Goal: Task Accomplishment & Management: Use online tool/utility

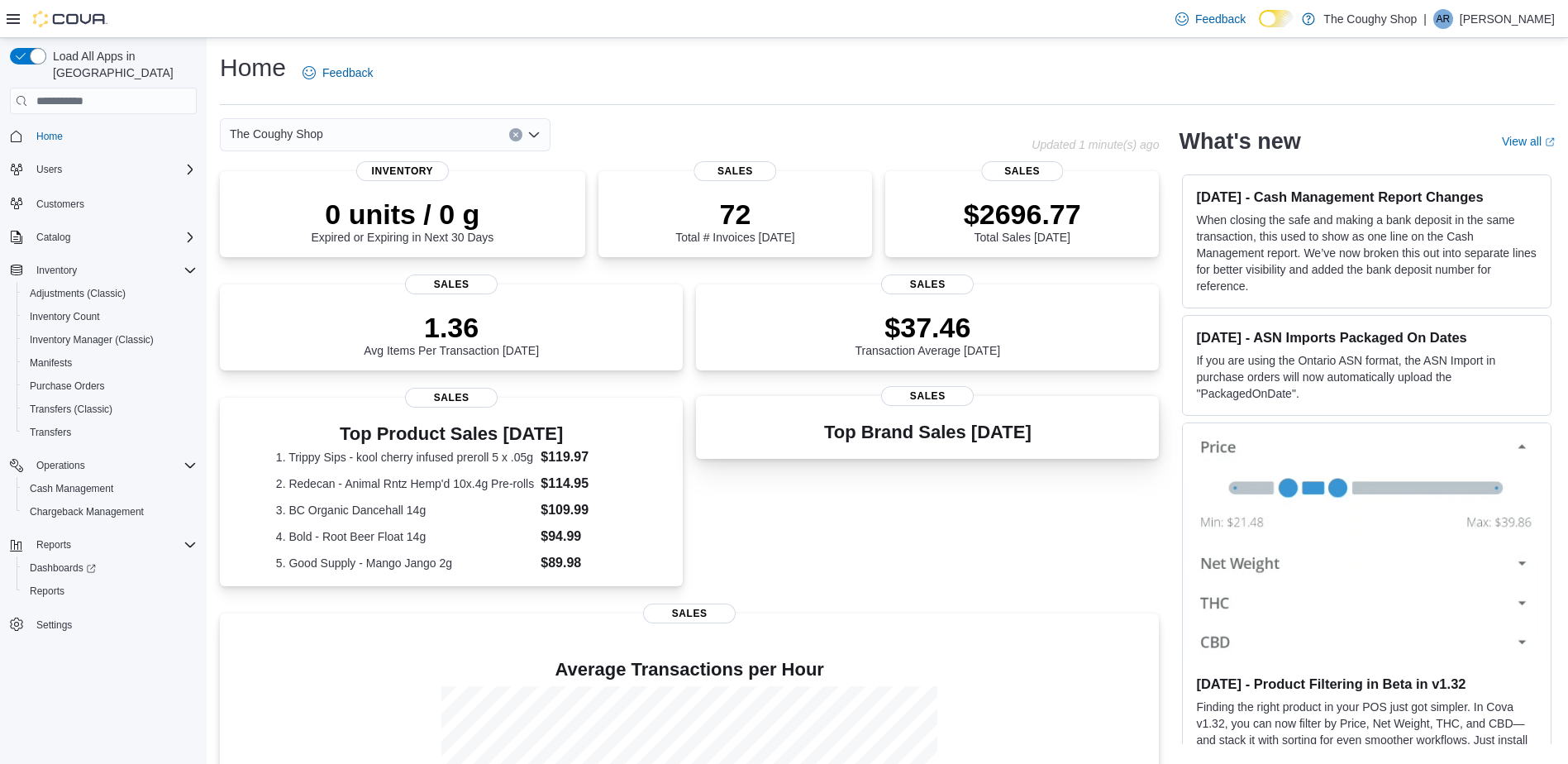
click at [939, 429] on h3 "Top Brand Sales [DATE]" at bounding box center [927, 433] width 208 height 20
click at [42, 585] on span "Reports" at bounding box center [47, 591] width 35 height 13
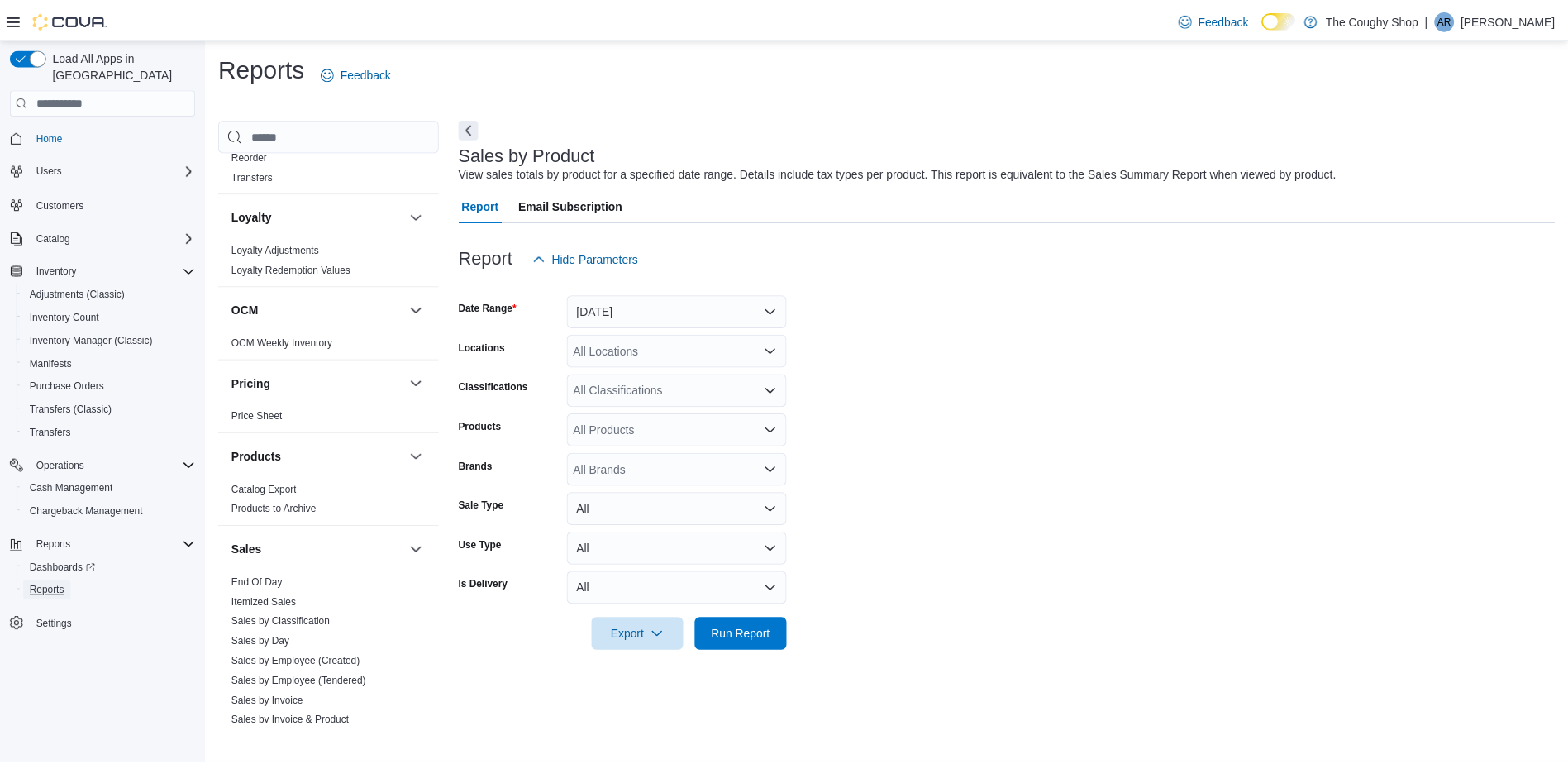
scroll to position [874, 0]
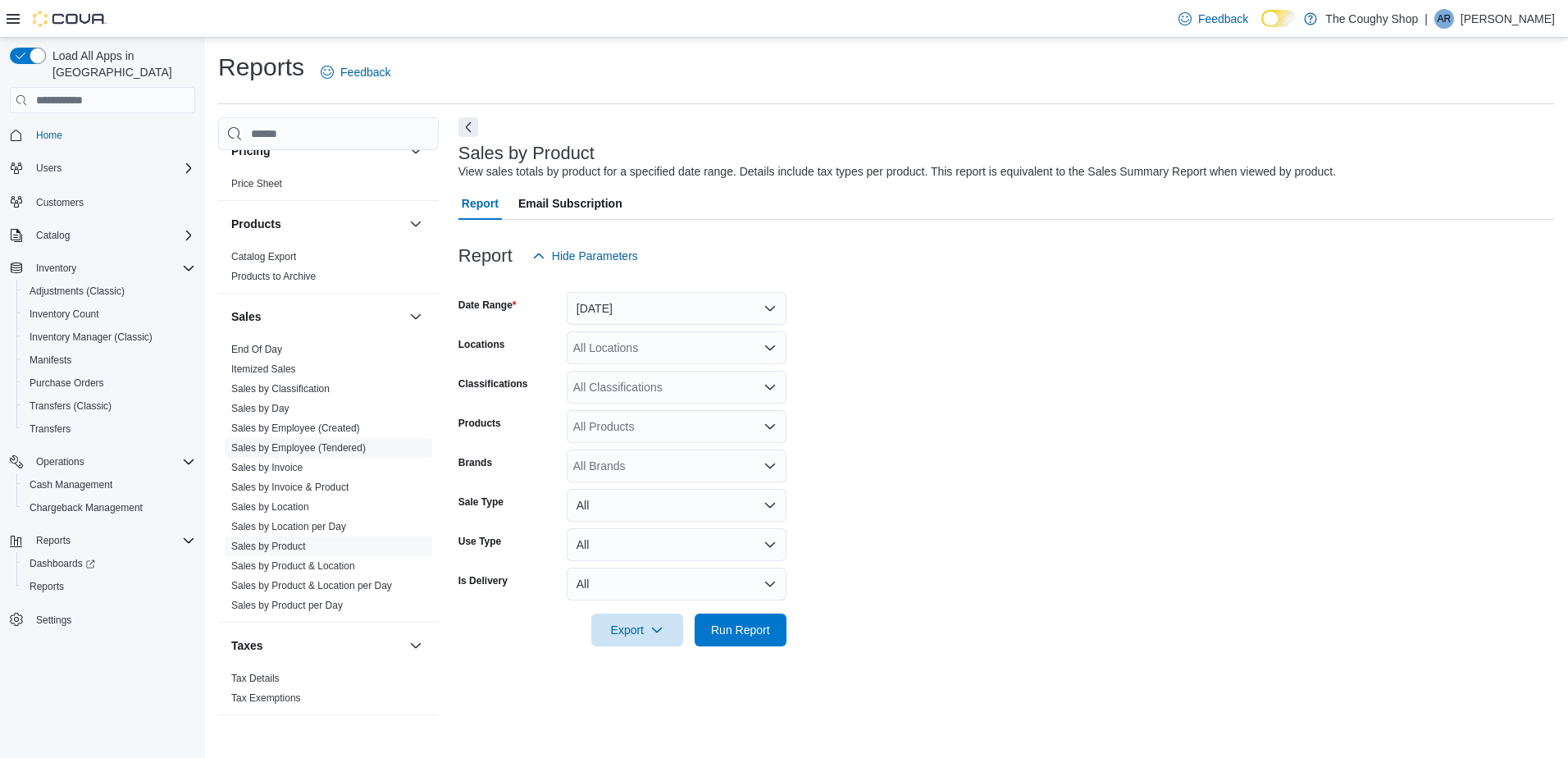
click at [353, 442] on link "Sales by Employee (Tendered)" at bounding box center [298, 447] width 135 height 12
click at [682, 300] on button "[DATE]" at bounding box center [676, 308] width 220 height 33
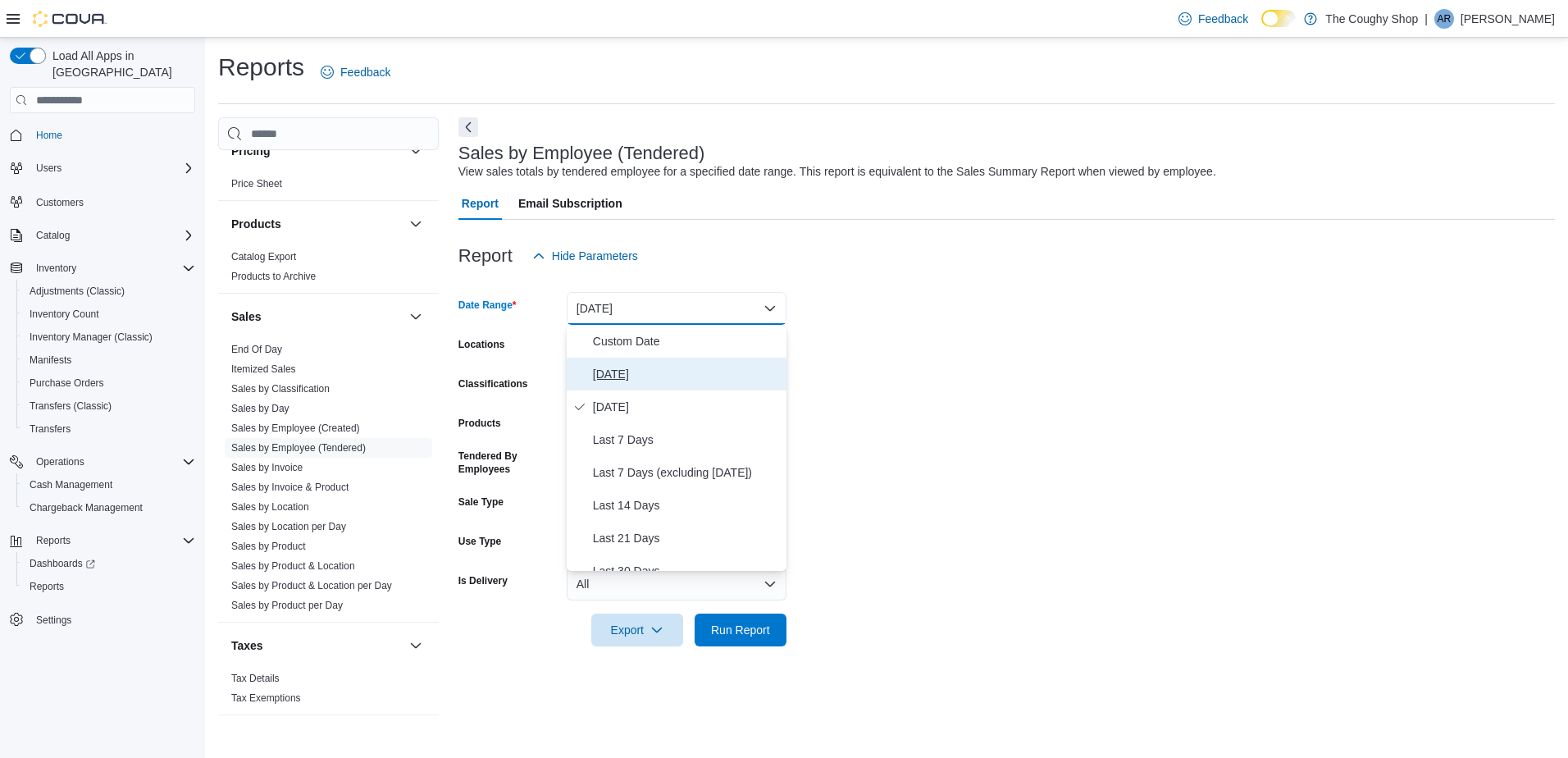
click at [633, 361] on button "[DATE]" at bounding box center [676, 374] width 220 height 33
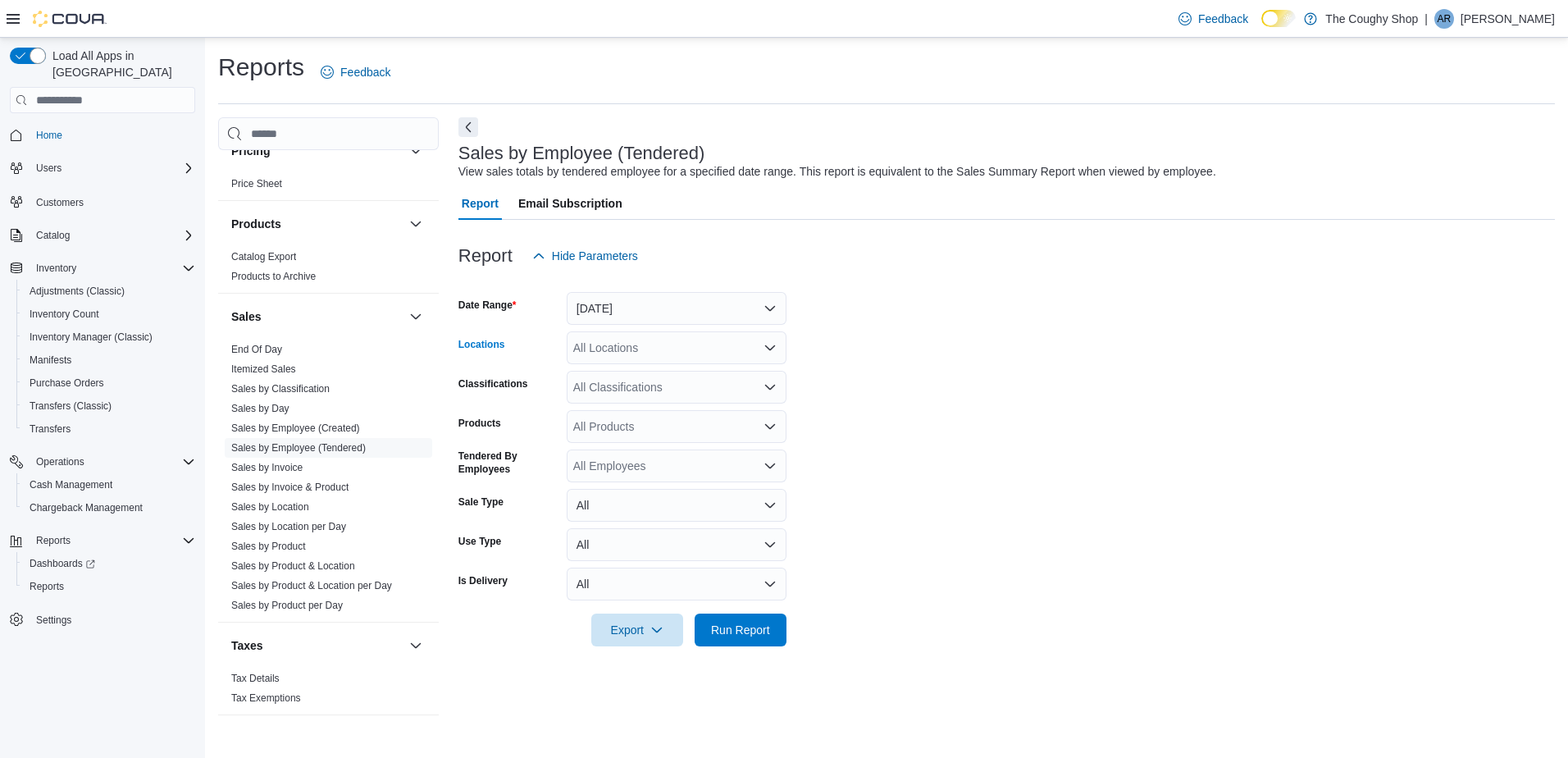
click at [682, 338] on div "All Locations" at bounding box center [676, 347] width 220 height 33
click at [975, 398] on form "Date Range [DATE] Locations All Locations Combo box. Selected. Combo box input.…" at bounding box center [1007, 459] width 1097 height 374
click at [743, 621] on span "Run Report" at bounding box center [740, 629] width 72 height 33
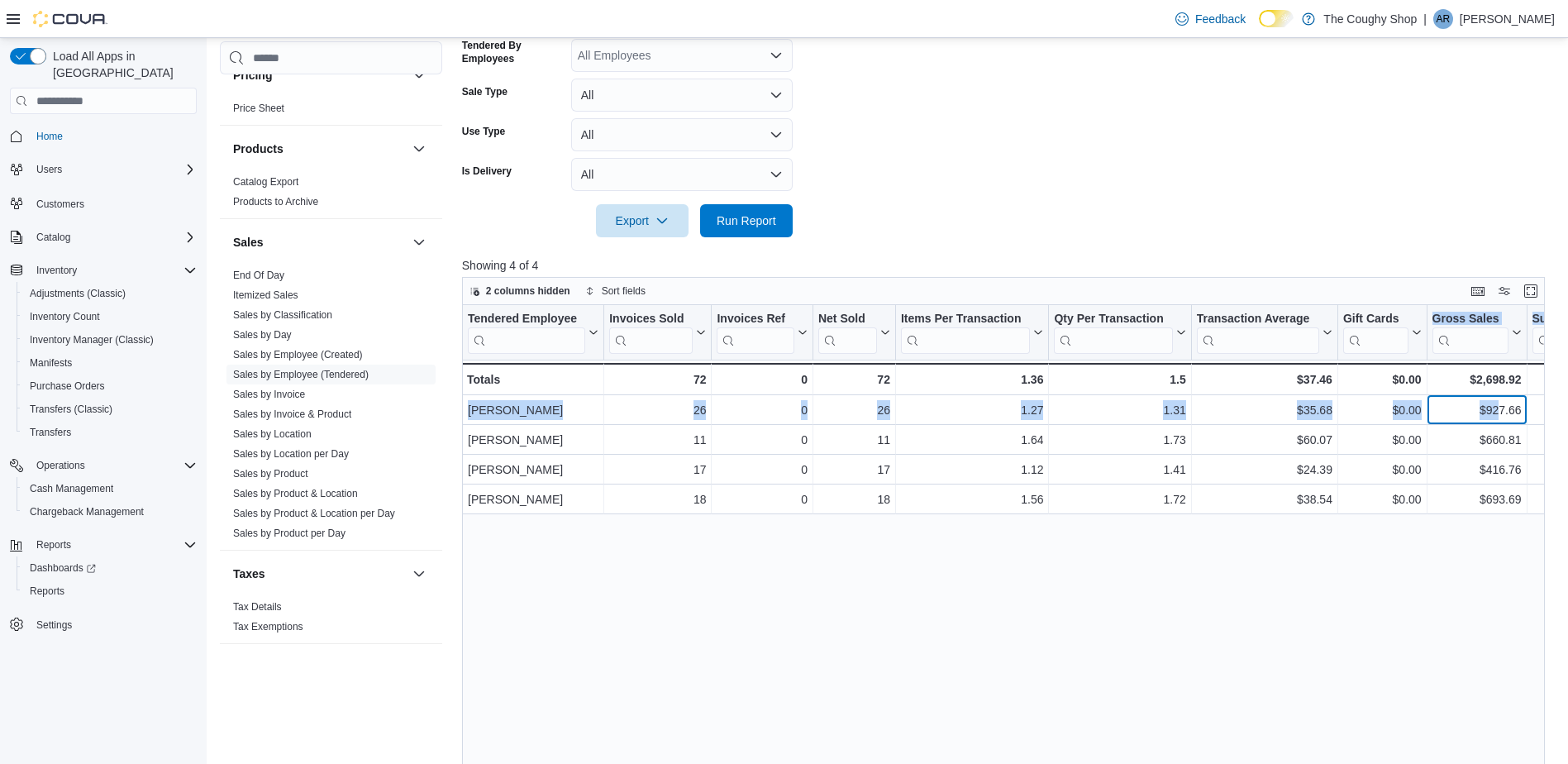
drag, startPoint x: 1502, startPoint y: 415, endPoint x: 1383, endPoint y: 337, distance: 142.3
click at [1383, 337] on div "Tendered Employee Click to view column header actions Invoices Sold Click to vi…" at bounding box center [1381, 409] width 1837 height 209
click at [1340, 257] on p "Showing 4 of 4" at bounding box center [1009, 265] width 1095 height 16
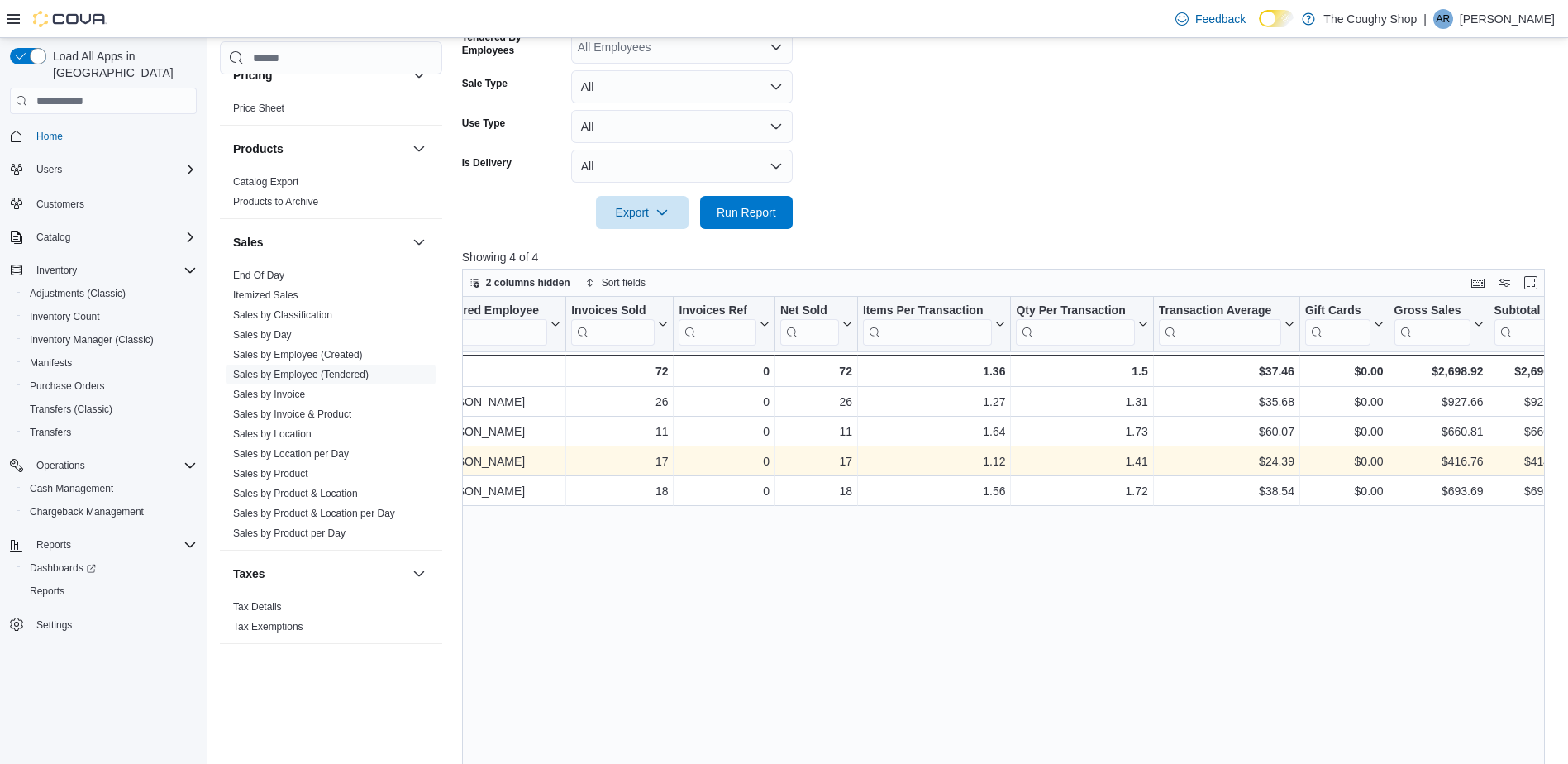
scroll to position [0, 39]
